Goal: Information Seeking & Learning: Learn about a topic

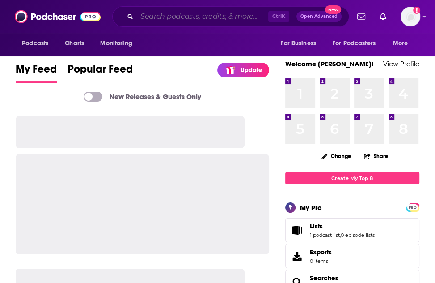
click at [176, 13] on input "Search podcasts, credits, & more..." at bounding box center [202, 16] width 131 height 14
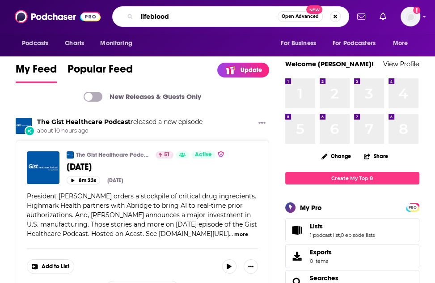
type input "lifeblood"
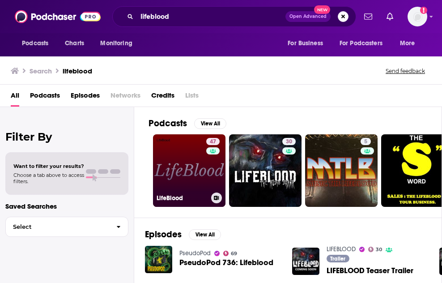
click at [190, 173] on link "47 LifeBlood" at bounding box center [189, 170] width 72 height 72
